Goal: Task Accomplishment & Management: Use online tool/utility

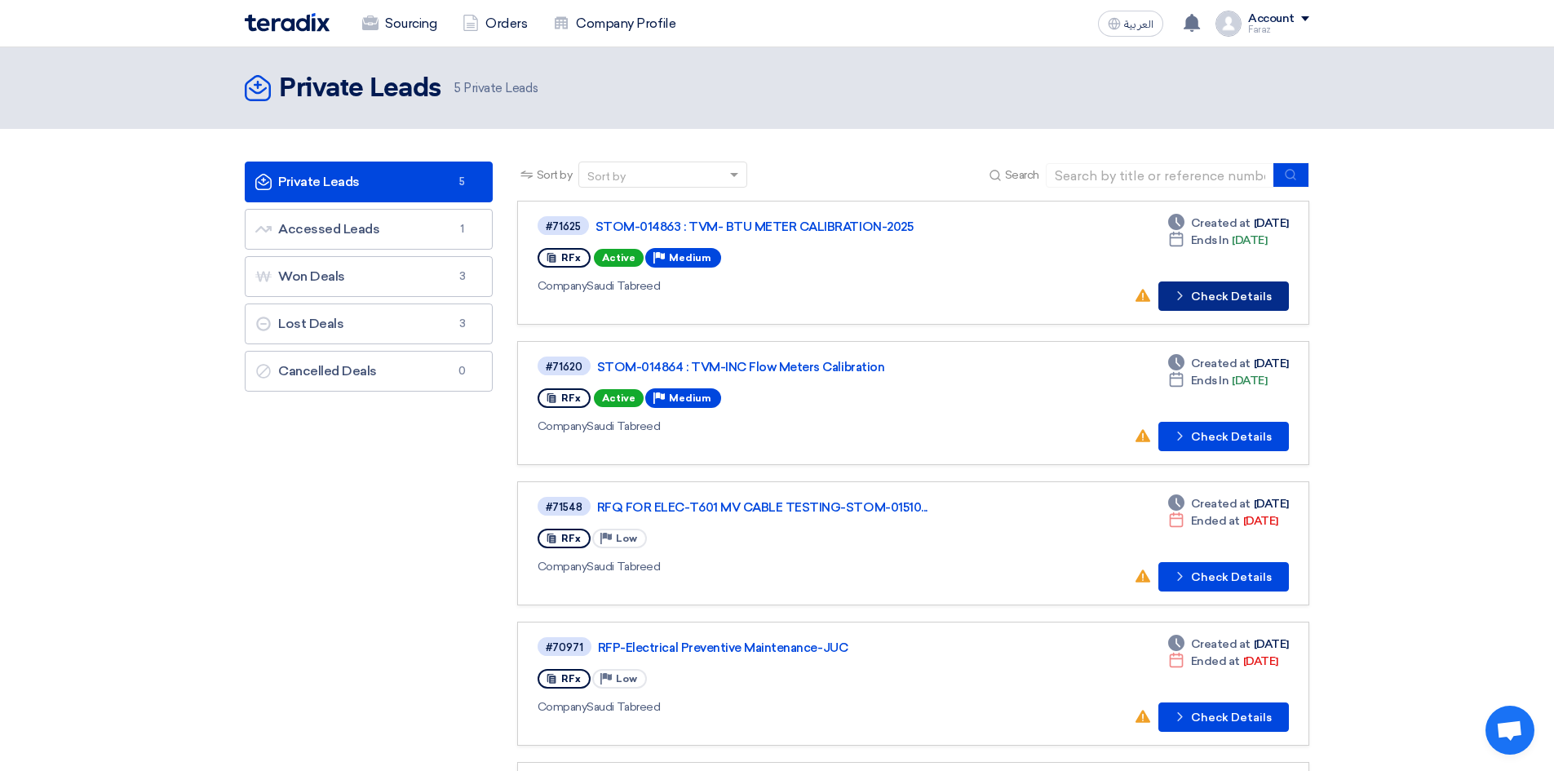
click at [1222, 299] on button "Check details Check Details" at bounding box center [1223, 295] width 131 height 29
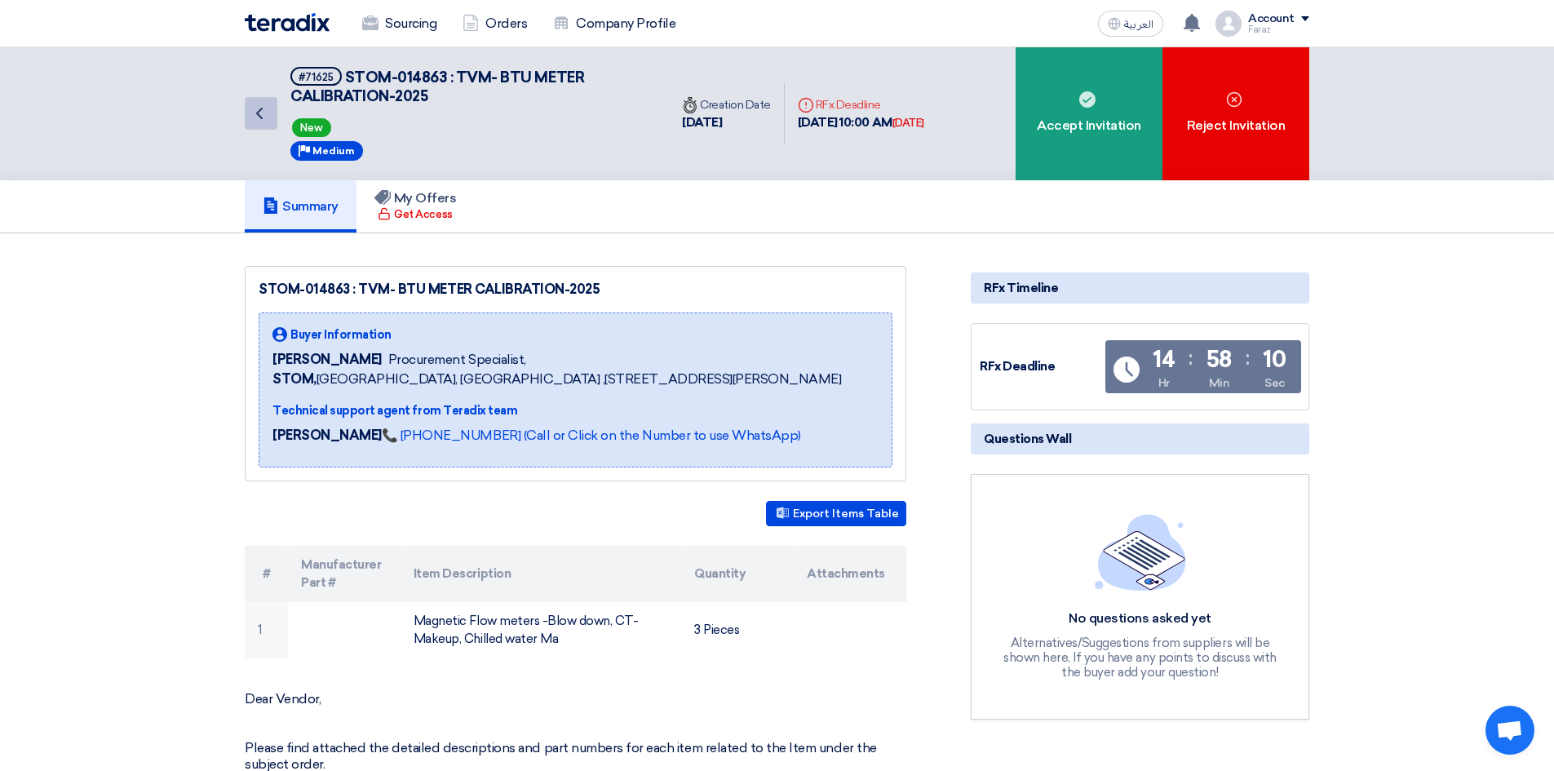
click at [257, 118] on icon "Back" at bounding box center [260, 114] width 20 height 20
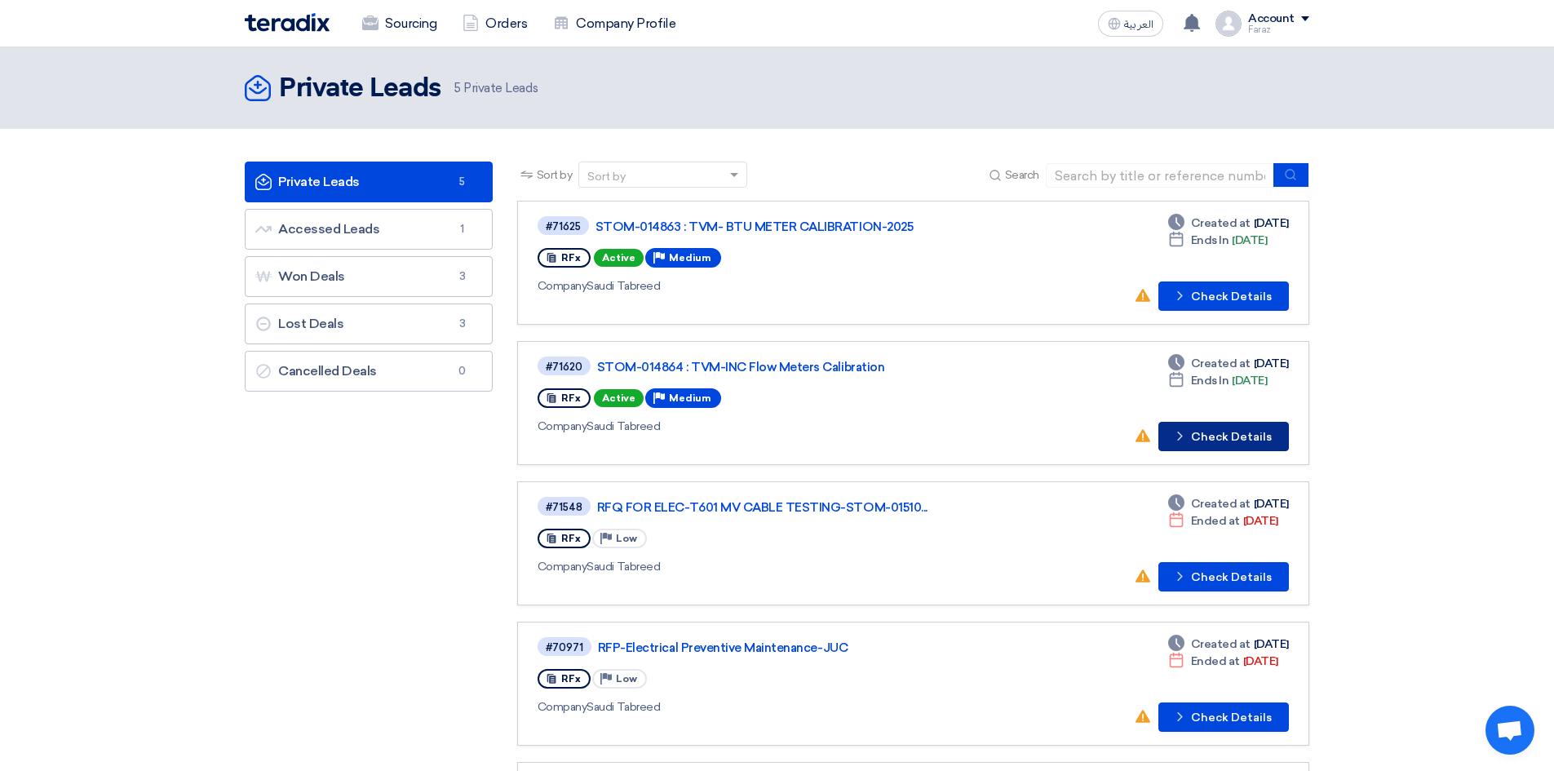
click at [1200, 427] on button "Check details Check Details" at bounding box center [1223, 436] width 131 height 29
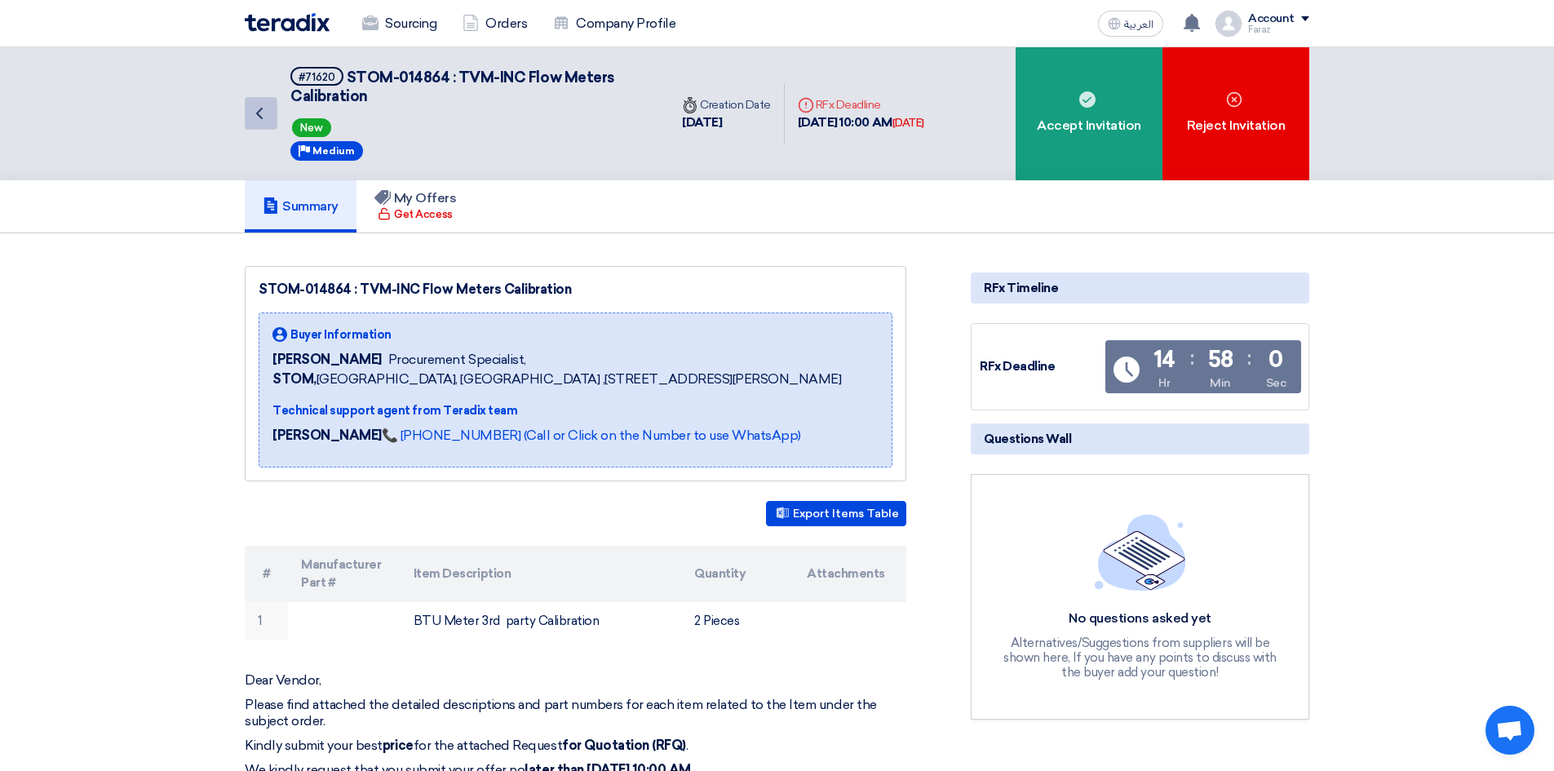
click at [263, 109] on icon "Back" at bounding box center [260, 114] width 20 height 20
